Goal: Task Accomplishment & Management: Complete application form

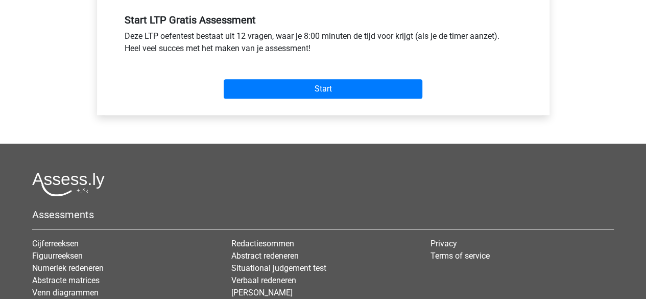
scroll to position [460, 0]
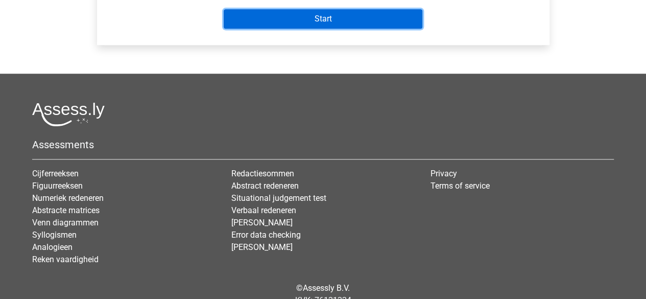
click at [317, 17] on input "Start" at bounding box center [323, 18] width 199 height 19
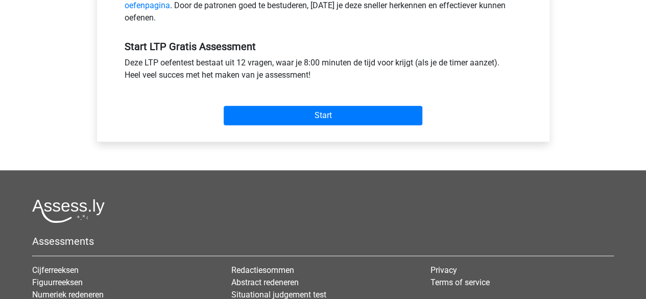
scroll to position [409, 0]
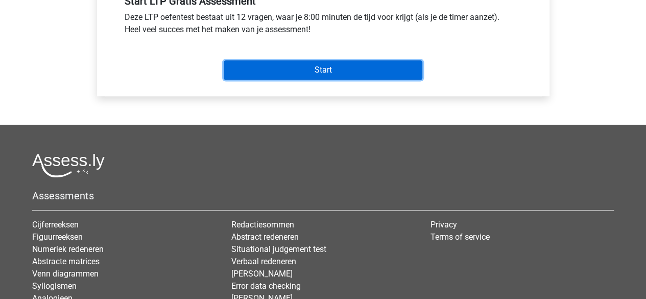
click at [298, 67] on input "Start" at bounding box center [323, 69] width 199 height 19
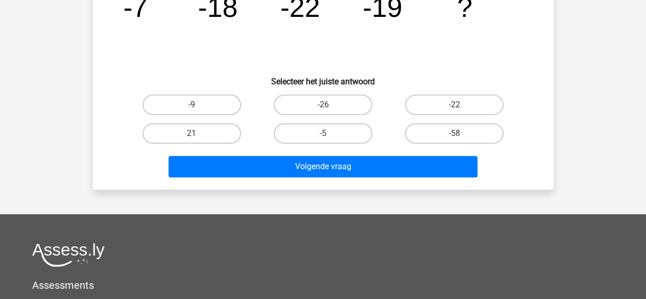
scroll to position [204, 0]
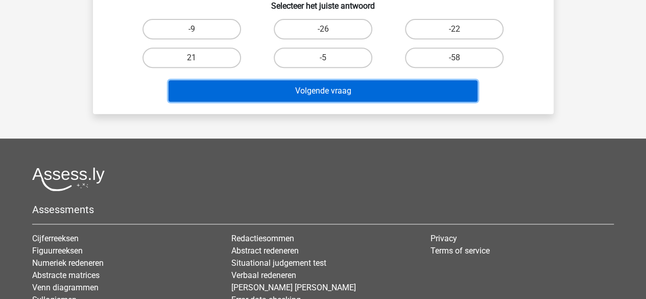
click at [315, 89] on button "Volgende vraag" at bounding box center [323, 90] width 309 height 21
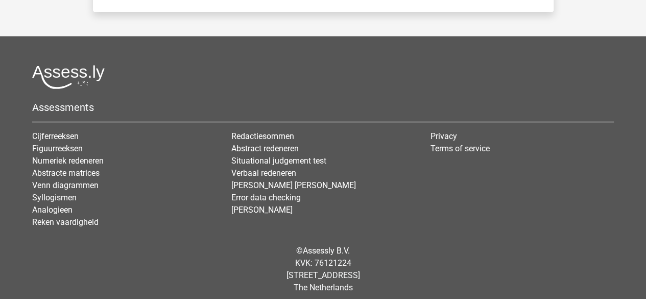
scroll to position [153, 0]
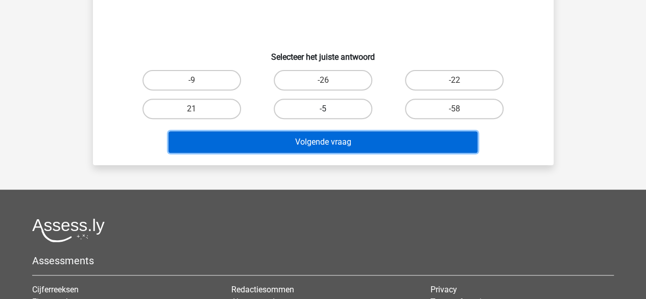
drag, startPoint x: 274, startPoint y: 144, endPoint x: 283, endPoint y: 111, distance: 34.5
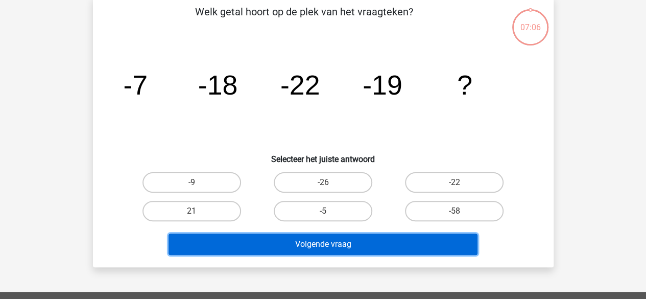
click at [300, 240] on button "Volgende vraag" at bounding box center [323, 243] width 309 height 21
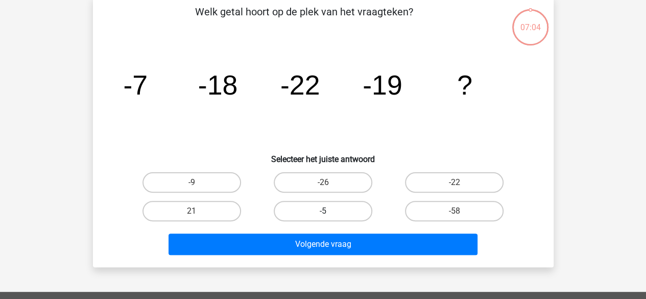
click at [322, 204] on label "-5" at bounding box center [323, 211] width 99 height 20
click at [323, 211] on input "-5" at bounding box center [326, 214] width 7 height 7
radio input "true"
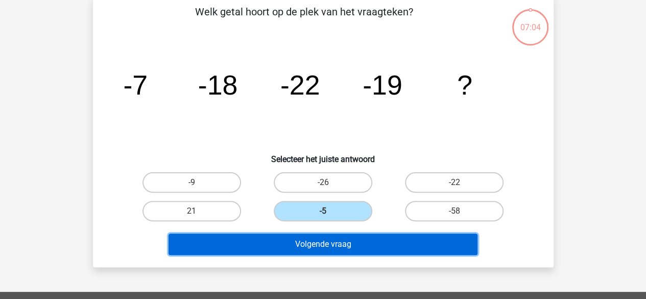
click at [317, 241] on button "Volgende vraag" at bounding box center [323, 243] width 309 height 21
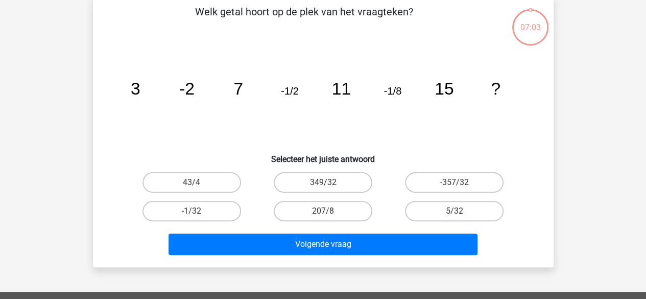
scroll to position [47, 0]
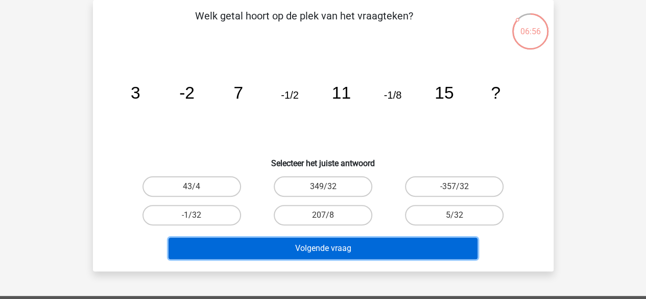
click at [330, 245] on button "Volgende vraag" at bounding box center [323, 248] width 309 height 21
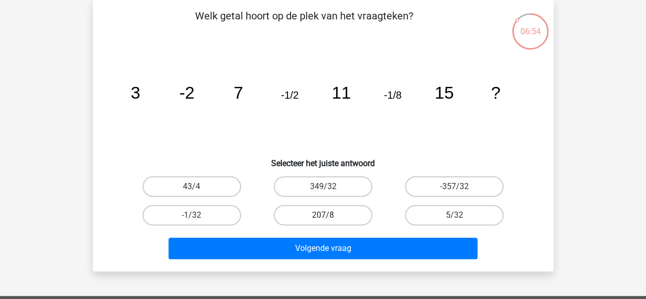
click at [325, 213] on label "207/8" at bounding box center [323, 215] width 99 height 20
click at [325, 215] on input "207/8" at bounding box center [326, 218] width 7 height 7
radio input "true"
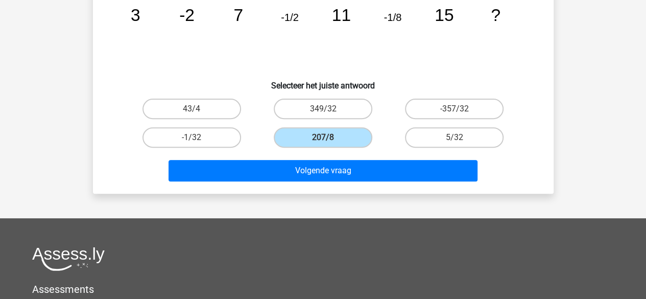
scroll to position [251, 0]
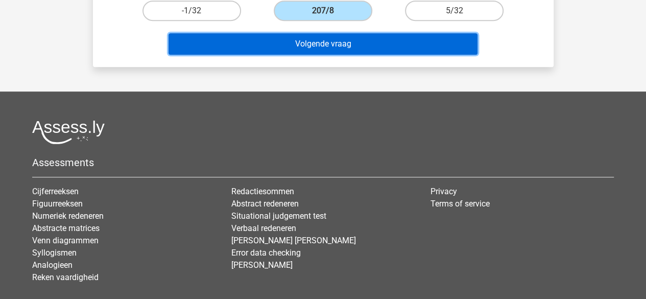
click at [350, 39] on button "Volgende vraag" at bounding box center [323, 43] width 309 height 21
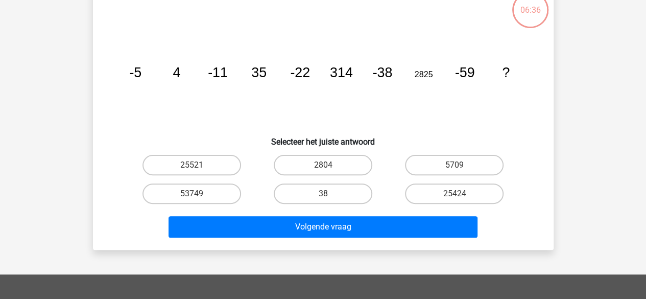
scroll to position [47, 0]
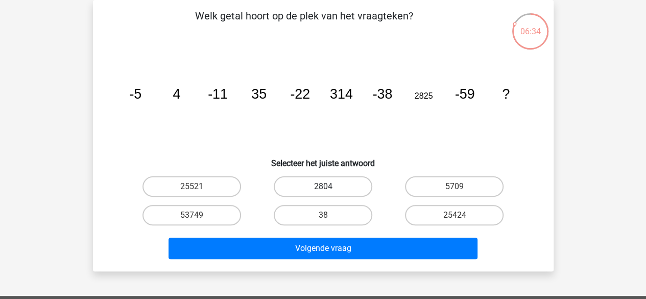
click at [323, 182] on label "2804" at bounding box center [323, 186] width 99 height 20
click at [323, 186] on input "2804" at bounding box center [326, 189] width 7 height 7
radio input "true"
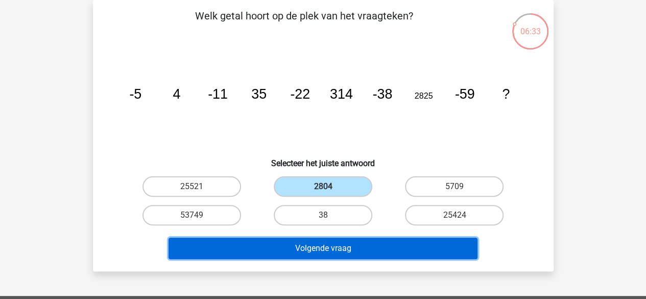
click at [306, 247] on button "Volgende vraag" at bounding box center [323, 248] width 309 height 21
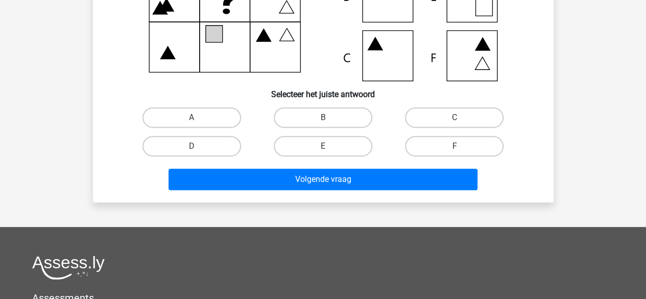
scroll to position [204, 0]
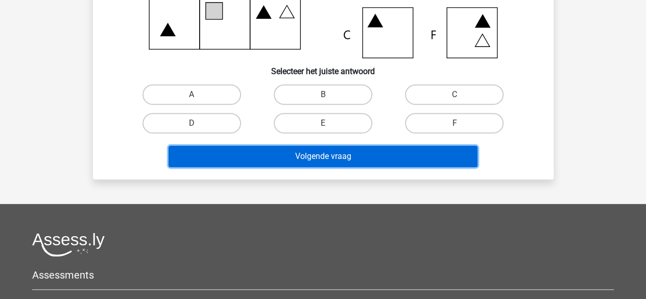
click at [346, 157] on button "Volgende vraag" at bounding box center [323, 156] width 309 height 21
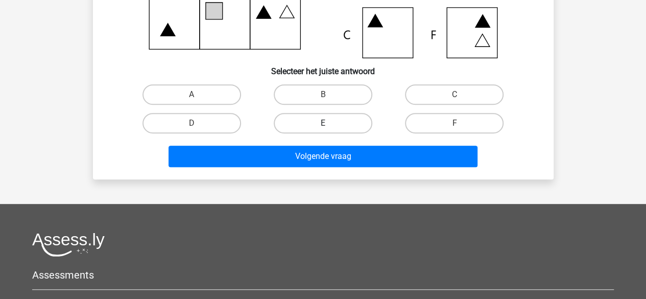
click at [319, 123] on label "E" at bounding box center [323, 123] width 99 height 20
click at [323, 123] on input "E" at bounding box center [326, 126] width 7 height 7
radio input "true"
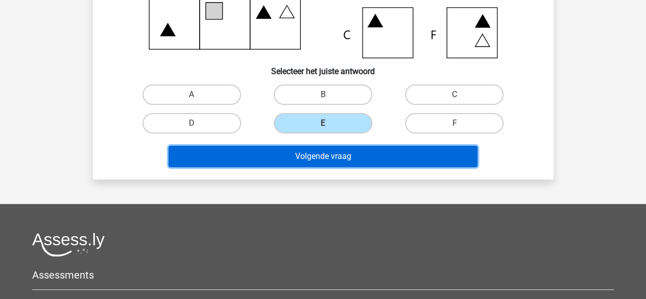
click at [323, 157] on button "Volgende vraag" at bounding box center [323, 156] width 309 height 21
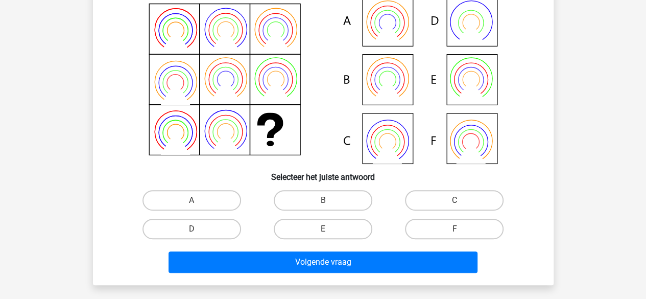
scroll to position [102, 0]
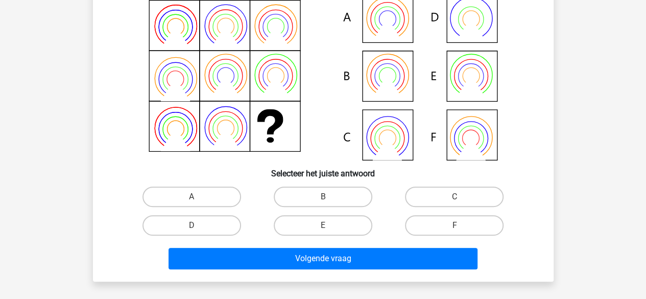
click at [323, 223] on label "E" at bounding box center [323, 225] width 99 height 20
click at [323, 225] on input "E" at bounding box center [326, 228] width 7 height 7
radio input "true"
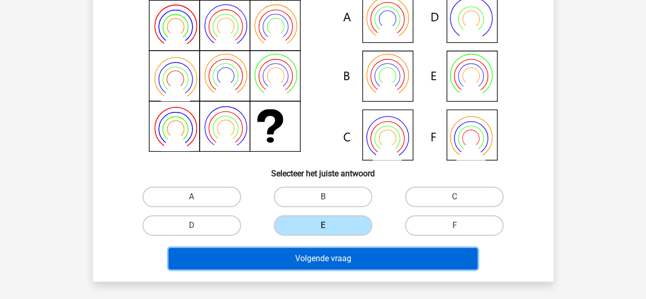
click at [337, 256] on button "Volgende vraag" at bounding box center [323, 258] width 309 height 21
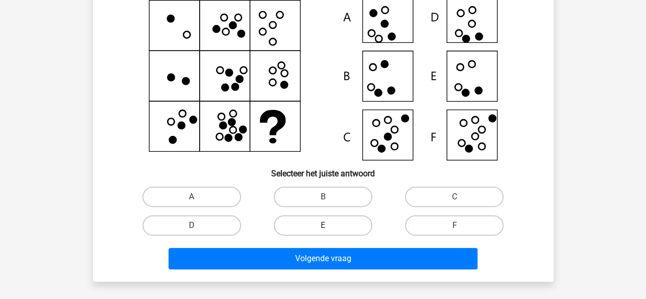
click at [300, 227] on label "E" at bounding box center [323, 225] width 99 height 20
click at [323, 227] on input "E" at bounding box center [326, 228] width 7 height 7
radio input "true"
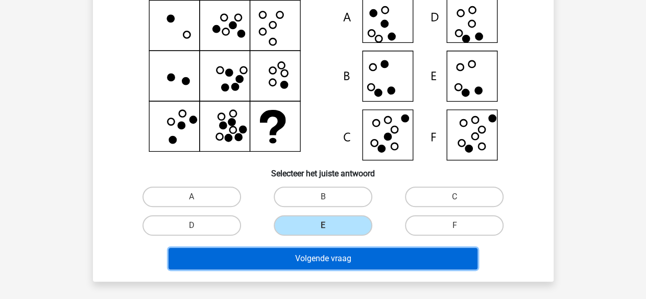
click at [278, 258] on button "Volgende vraag" at bounding box center [323, 258] width 309 height 21
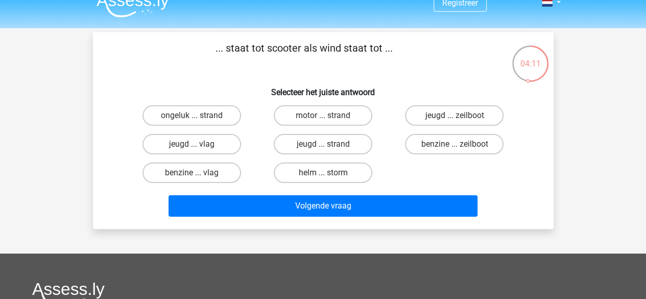
scroll to position [0, 0]
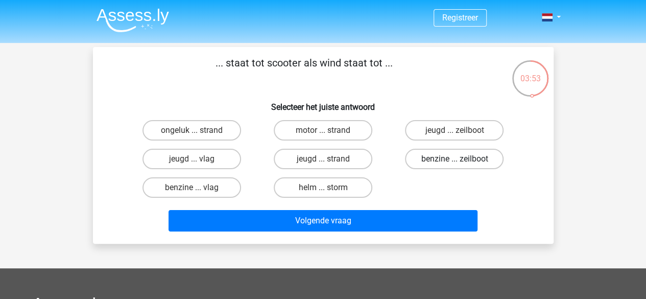
click at [433, 161] on label "benzine ... zeilboot" at bounding box center [454, 159] width 99 height 20
click at [455, 161] on input "benzine ... zeilboot" at bounding box center [458, 162] width 7 height 7
radio input "true"
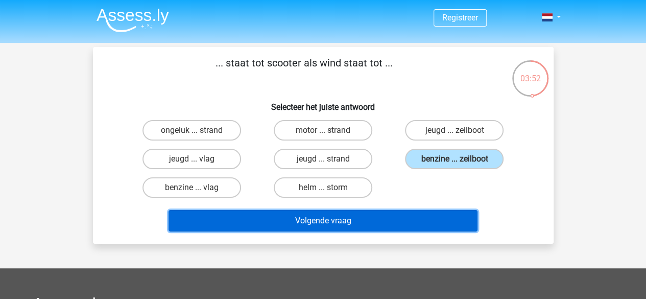
click at [367, 220] on button "Volgende vraag" at bounding box center [323, 220] width 309 height 21
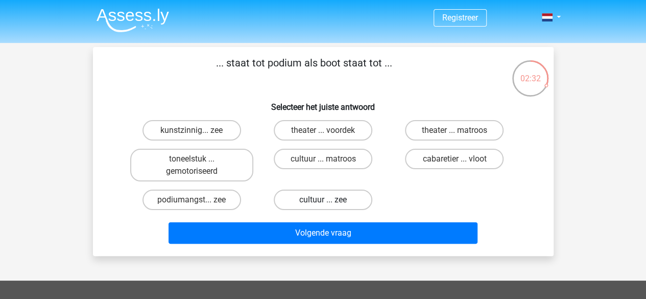
drag, startPoint x: 333, startPoint y: 197, endPoint x: 332, endPoint y: 203, distance: 6.8
click at [333, 197] on label "cultuur ... zee" at bounding box center [323, 200] width 99 height 20
click at [329, 200] on input "cultuur ... zee" at bounding box center [326, 203] width 7 height 7
radio input "true"
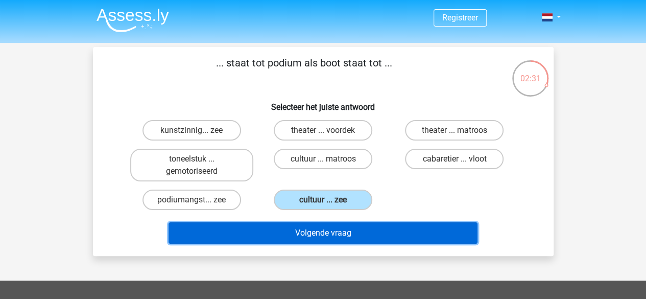
click at [329, 234] on button "Volgende vraag" at bounding box center [323, 232] width 309 height 21
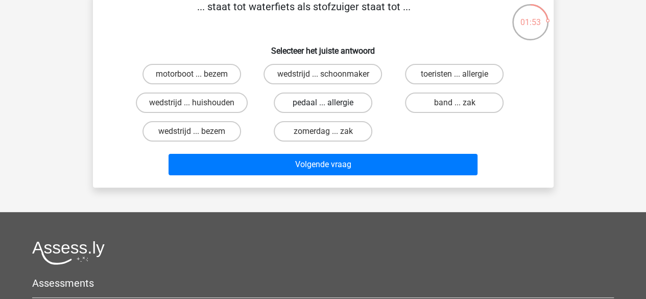
scroll to position [51, 0]
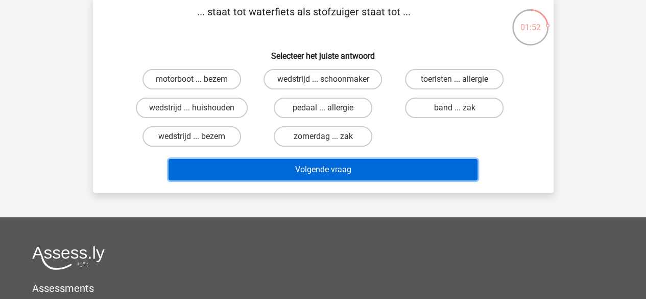
click at [324, 169] on button "Volgende vraag" at bounding box center [323, 169] width 309 height 21
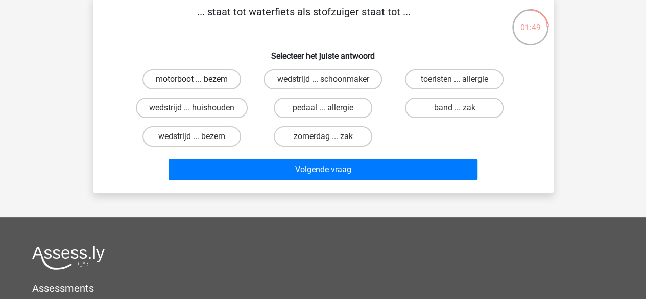
click at [225, 80] on label "motorboot ... bezem" at bounding box center [192, 79] width 99 height 20
click at [198, 80] on input "motorboot ... bezem" at bounding box center [195, 82] width 7 height 7
radio input "true"
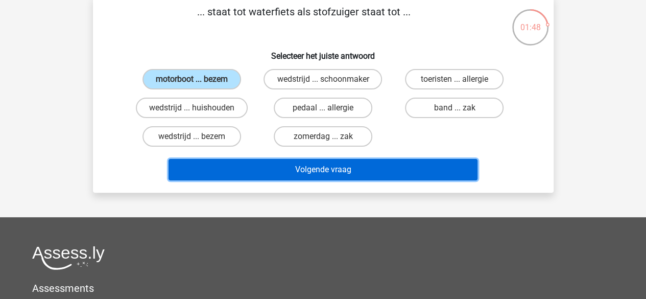
click at [256, 165] on button "Volgende vraag" at bounding box center [323, 169] width 309 height 21
click at [329, 174] on button "Volgende vraag" at bounding box center [323, 169] width 309 height 21
click at [328, 169] on button "Volgende vraag" at bounding box center [323, 169] width 309 height 21
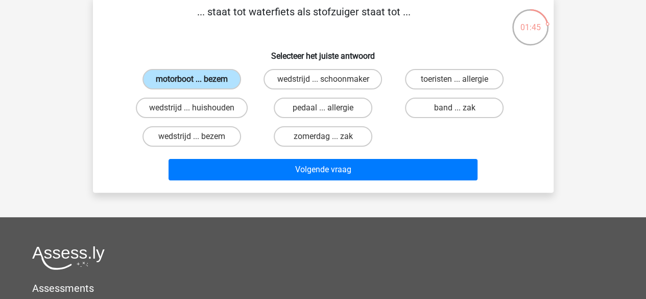
click at [195, 74] on label "motorboot ... bezem" at bounding box center [192, 79] width 99 height 20
click at [195, 79] on input "motorboot ... bezem" at bounding box center [195, 82] width 7 height 7
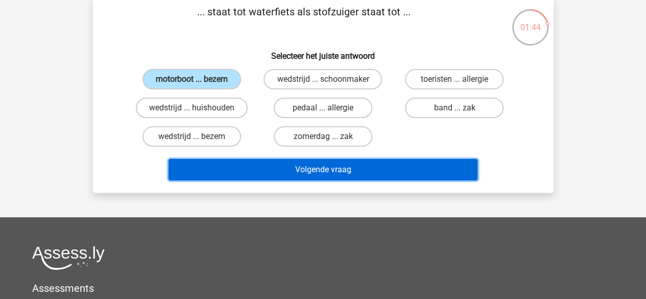
click at [314, 166] on button "Volgende vraag" at bounding box center [323, 169] width 309 height 21
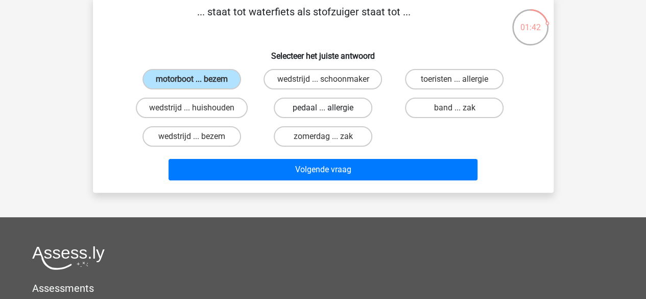
click at [309, 106] on label "pedaal ... allergie" at bounding box center [323, 108] width 99 height 20
click at [323, 108] on input "pedaal ... allergie" at bounding box center [326, 111] width 7 height 7
radio input "true"
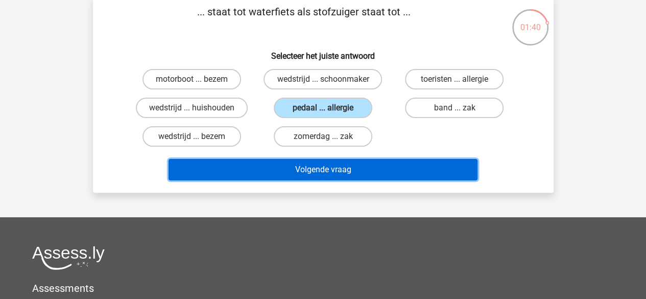
click at [290, 169] on button "Volgende vraag" at bounding box center [323, 169] width 309 height 21
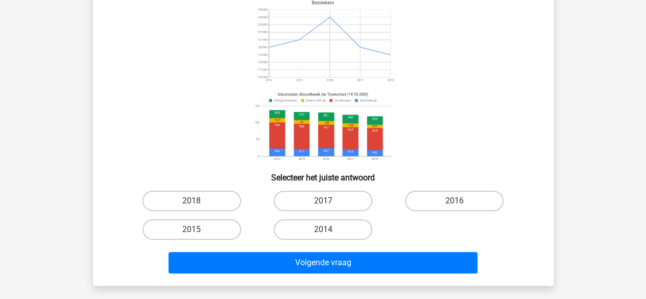
scroll to position [47, 0]
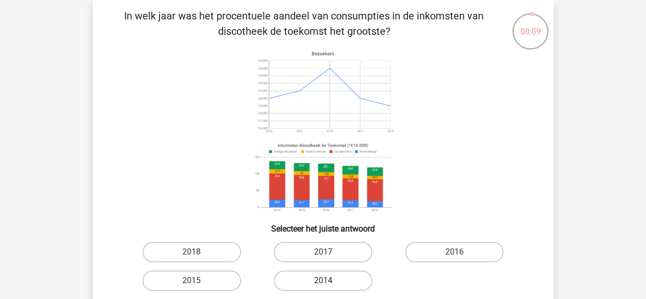
click at [317, 281] on label "2014" at bounding box center [323, 280] width 99 height 20
click at [323, 281] on input "2014" at bounding box center [326, 283] width 7 height 7
radio input "true"
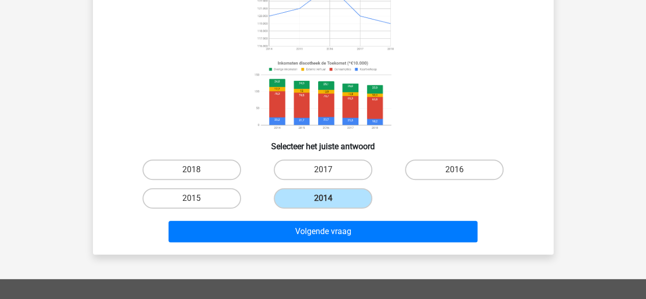
scroll to position [251, 0]
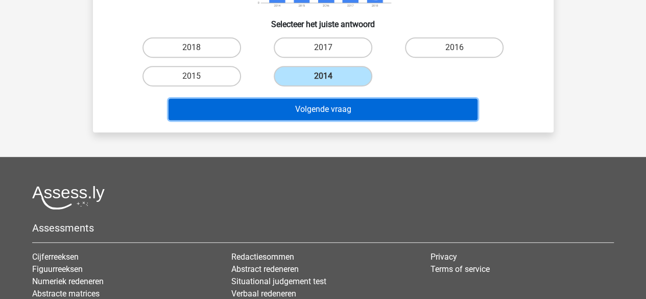
click at [326, 102] on button "Volgende vraag" at bounding box center [323, 109] width 309 height 21
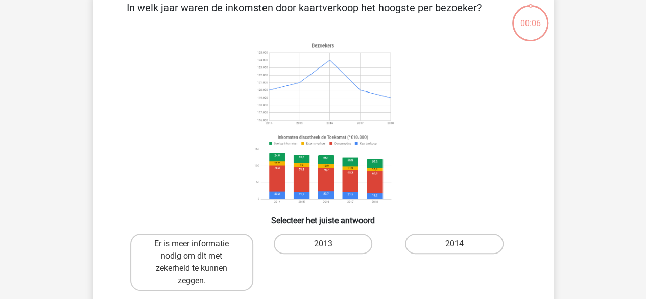
scroll to position [47, 0]
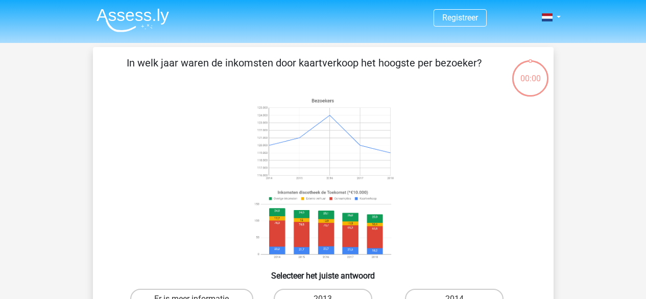
scroll to position [47, 0]
